Goal: Communication & Community: Share content

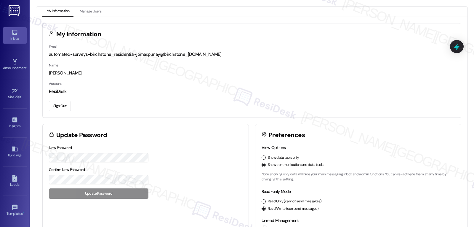
click at [17, 30] on link "Inbox" at bounding box center [15, 35] width 24 height 16
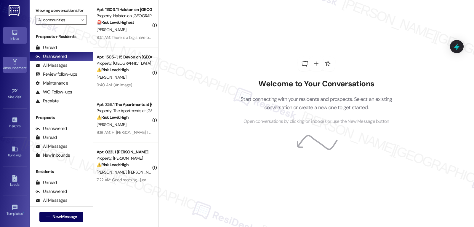
click at [10, 63] on link "Announcement •" at bounding box center [15, 65] width 24 height 16
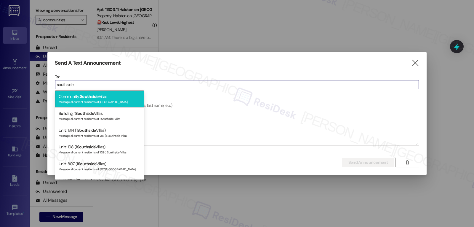
type input "southside"
click at [88, 95] on span "Southside" at bounding box center [89, 96] width 19 height 5
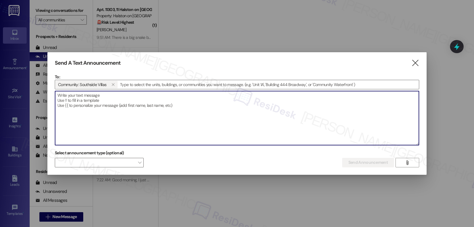
click at [120, 123] on textarea at bounding box center [237, 118] width 364 height 54
paste textarea "Hi {{first_name}}, Don’t miss our Puppy Social happening [DATE], [DATE], from 4…"
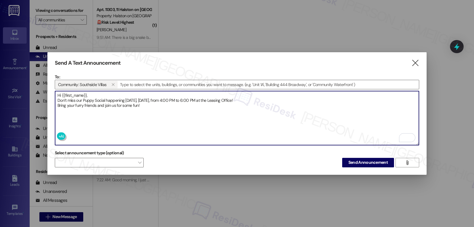
type textarea "Hi {{first_name}}, Don’t miss our Puppy Social happening [DATE], [DATE], from 4…"
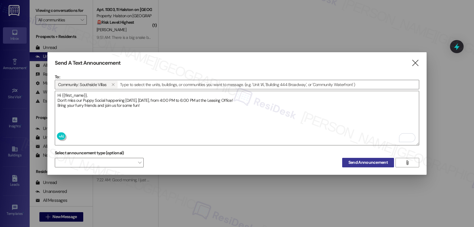
click at [362, 161] on span "Send Announcement" at bounding box center [368, 162] width 39 height 6
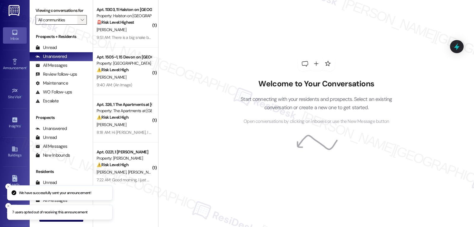
click at [79, 25] on span "" at bounding box center [82, 19] width 6 height 9
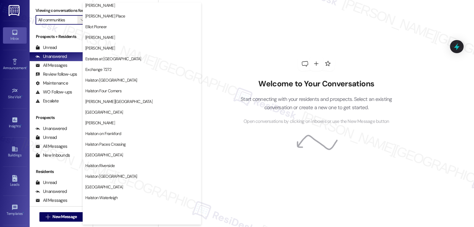
scroll to position [205, 0]
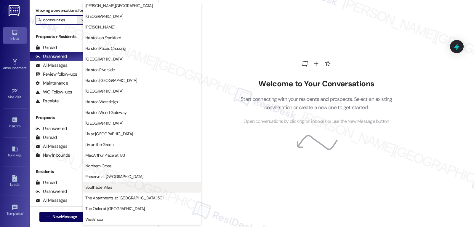
click at [114, 186] on span "Southside Villas" at bounding box center [141, 187] width 113 height 6
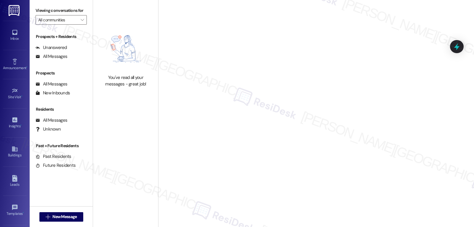
type input "Southside Villas"
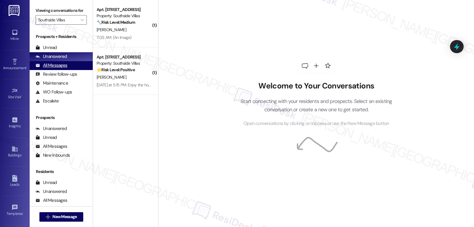
click at [58, 68] on div "All Messages" at bounding box center [52, 65] width 32 height 6
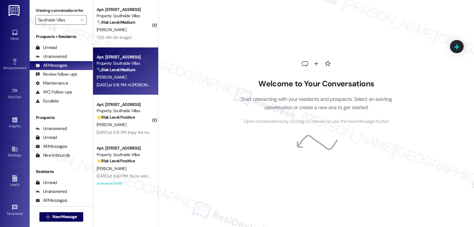
click at [145, 84] on div "[DATE] at 5:16 PM: Hi [PERSON_NAME], just a quick update from the site manageme…" at bounding box center [256, 84] width 319 height 5
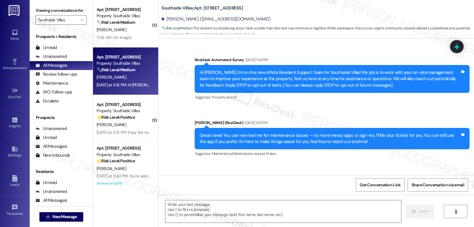
type textarea "Fetching suggested responses. Please feel free to read through the conversation…"
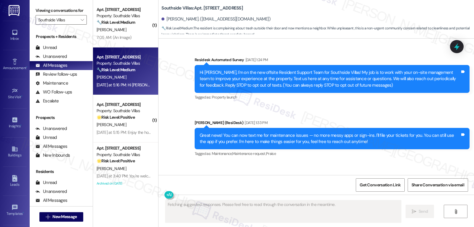
scroll to position [9736, 0]
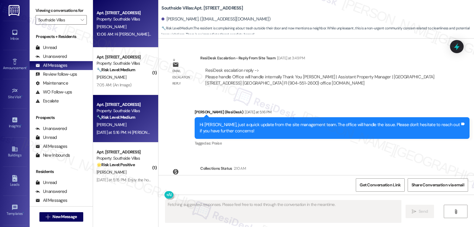
click at [121, 28] on div "[PERSON_NAME]" at bounding box center [124, 26] width 56 height 7
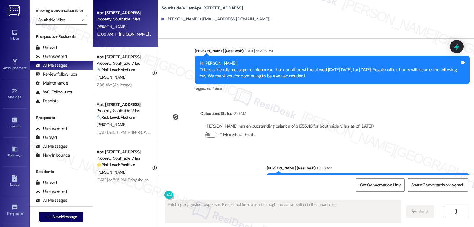
scroll to position [152, 0]
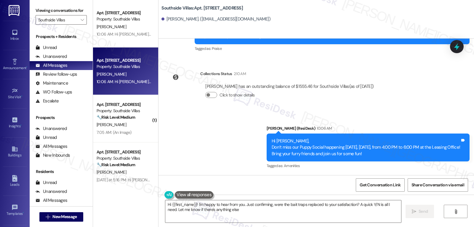
type textarea "Hi {{first_name}}! I'm happy to hear from you. Just confirming, were the bait t…"
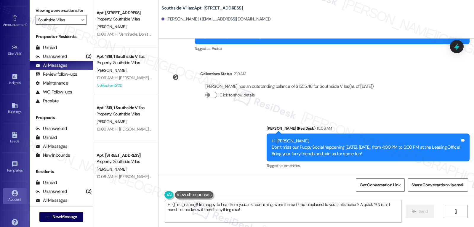
scroll to position [56, 0]
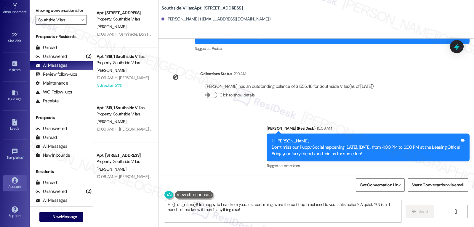
drag, startPoint x: 8, startPoint y: 182, endPoint x: 16, endPoint y: 181, distance: 8.1
click at [8, 182] on link "Account" at bounding box center [15, 183] width 24 height 16
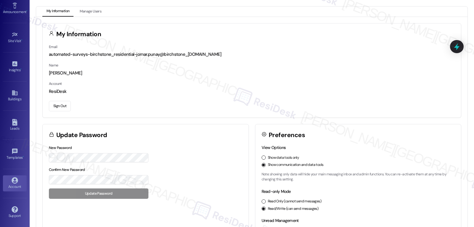
click at [62, 108] on button "Sign Out" at bounding box center [60, 106] width 22 height 10
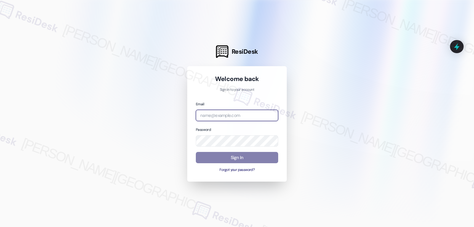
click at [247, 120] on input "email" at bounding box center [237, 116] width 82 height 12
click at [220, 110] on input "email" at bounding box center [237, 116] width 82 height 12
paste input "[EMAIL_ADDRESS][DOMAIN_NAME]"
type input "[EMAIL_ADDRESS][DOMAIN_NAME]"
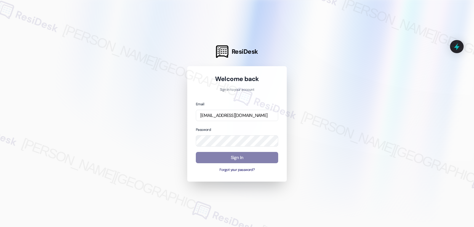
scroll to position [0, 0]
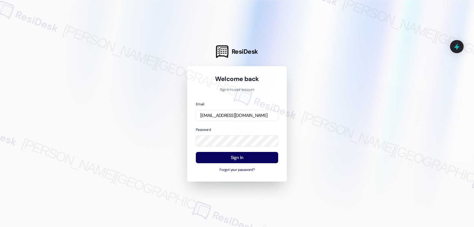
click at [235, 126] on div "Email [EMAIL_ADDRESS][DOMAIN_NAME] Password Sign In Forgot your password?" at bounding box center [237, 137] width 82 height 72
click at [233, 154] on button "Sign In" at bounding box center [237, 158] width 82 height 12
